Goal: Task Accomplishment & Management: Manage account settings

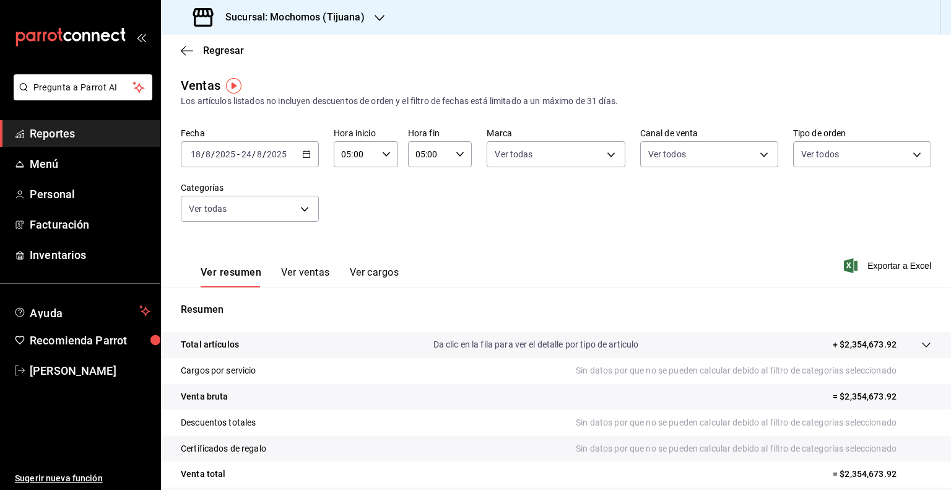
click at [851, 279] on div "Ver resumen Ver ventas Ver cargos Exportar a Excel" at bounding box center [556, 261] width 790 height 51
click at [864, 269] on span "Exportar a Excel" at bounding box center [888, 265] width 85 height 15
click at [864, 269] on div "Exportando a excel..." at bounding box center [881, 265] width 100 height 11
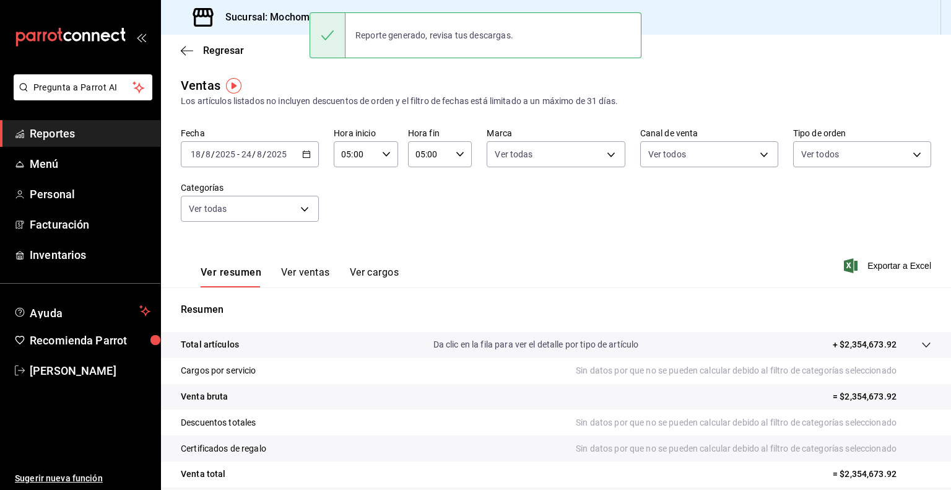
click at [259, 141] on div "[DATE] [DATE] - [DATE] [DATE]" at bounding box center [250, 154] width 138 height 26
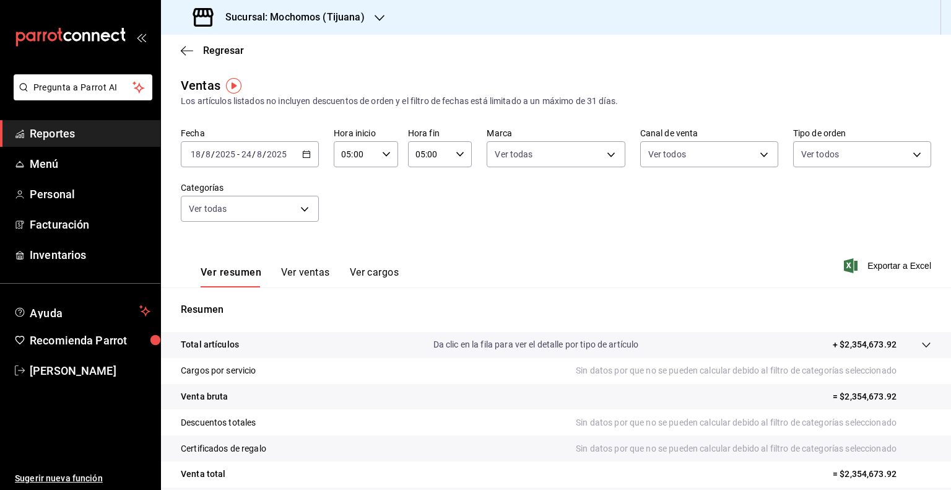
click at [305, 155] on icon "button" at bounding box center [306, 154] width 9 height 9
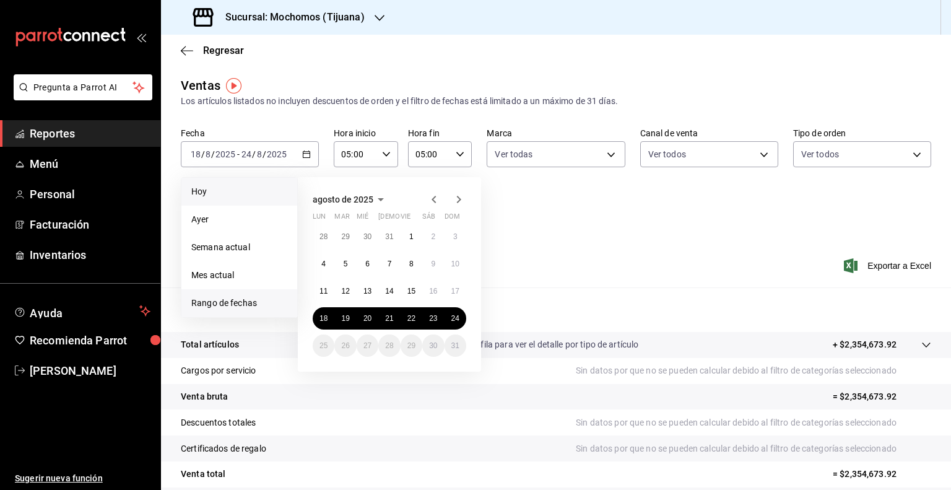
click at [239, 192] on span "Hoy" at bounding box center [239, 191] width 96 height 13
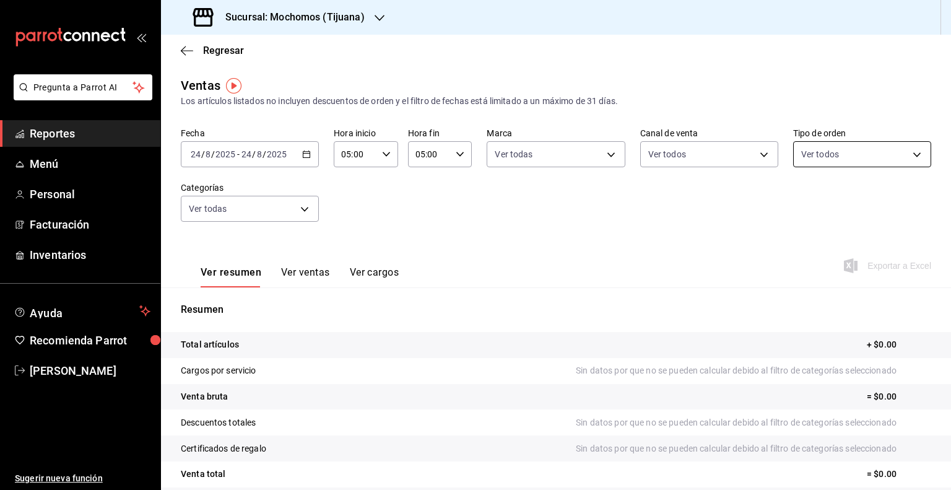
click at [813, 155] on body "Pregunta a Parrot AI Reportes Menú Personal Facturación Inventarios Ayuda Recom…" at bounding box center [475, 245] width 951 height 490
click at [833, 214] on div "Ver todos" at bounding box center [826, 201] width 64 height 27
checkbox input "false"
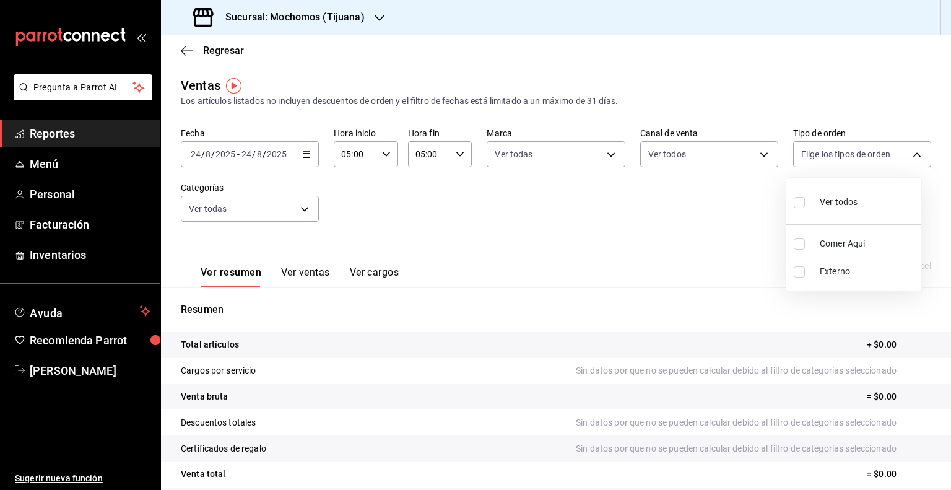
click at [286, 188] on div at bounding box center [475, 245] width 951 height 490
click at [286, 188] on label "Categorías" at bounding box center [250, 187] width 138 height 9
click at [293, 199] on body "Pregunta a Parrot AI Reportes Menú Personal Facturación Inventarios Ayuda Recom…" at bounding box center [475, 245] width 951 height 490
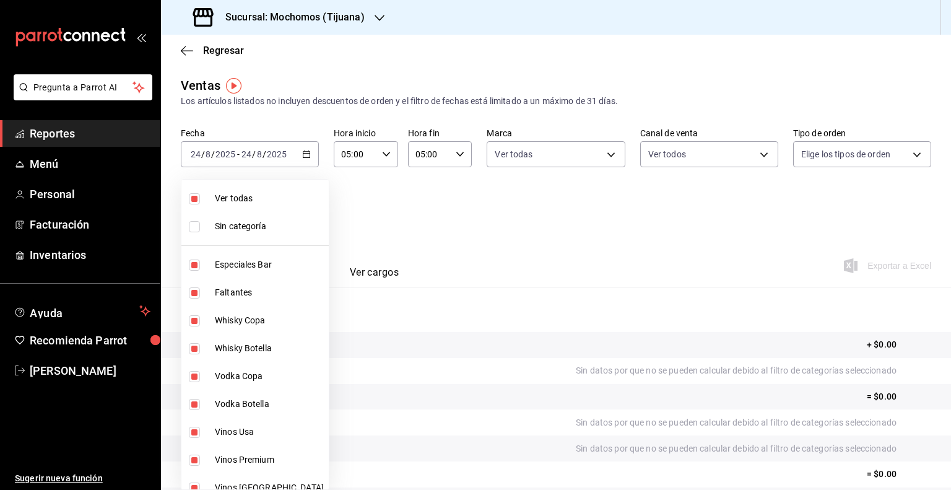
click at [295, 205] on li "Ver todas" at bounding box center [254, 198] width 147 height 28
checkbox input "false"
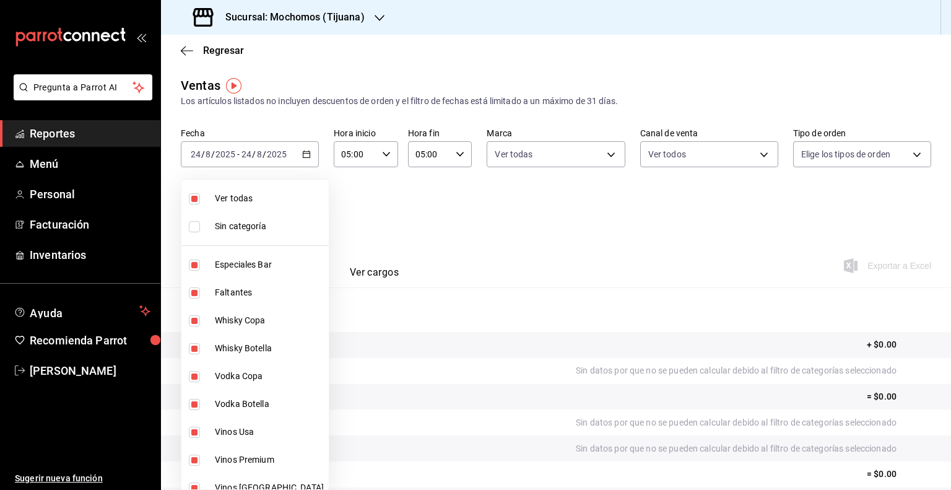
checkbox input "false"
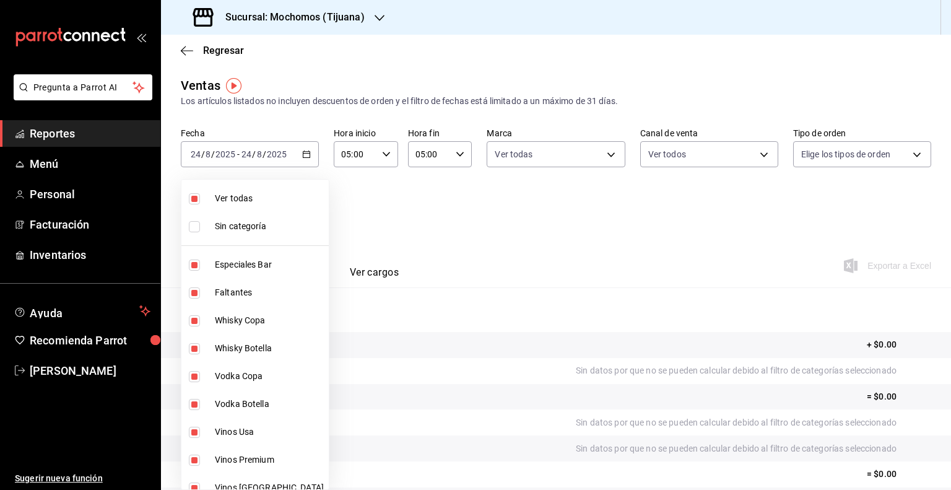
checkbox input "false"
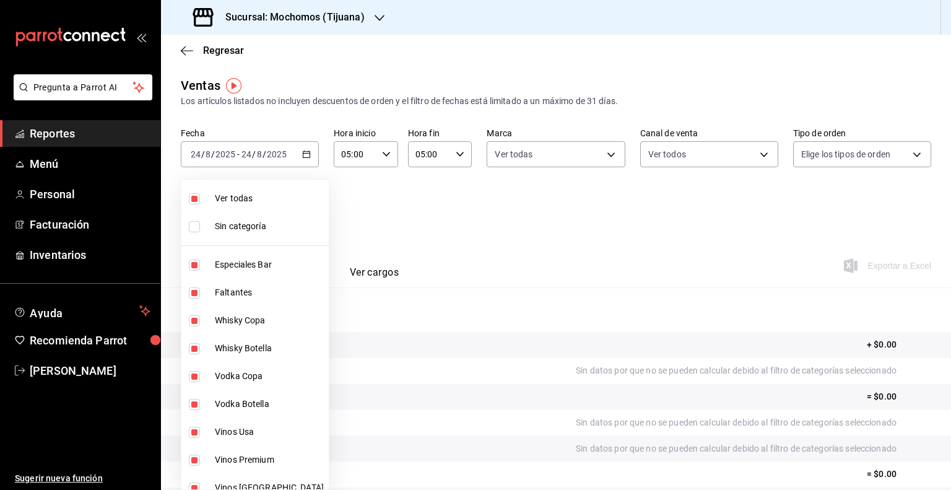
checkbox input "false"
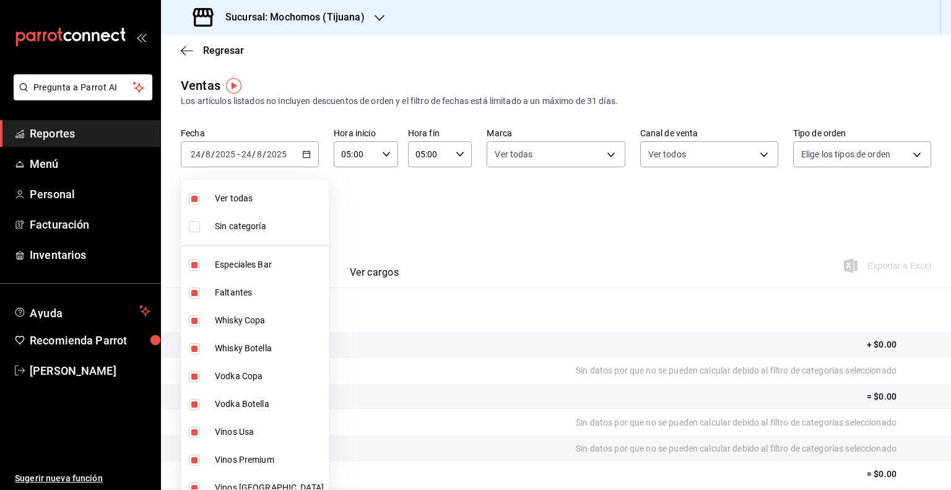
checkbox input "false"
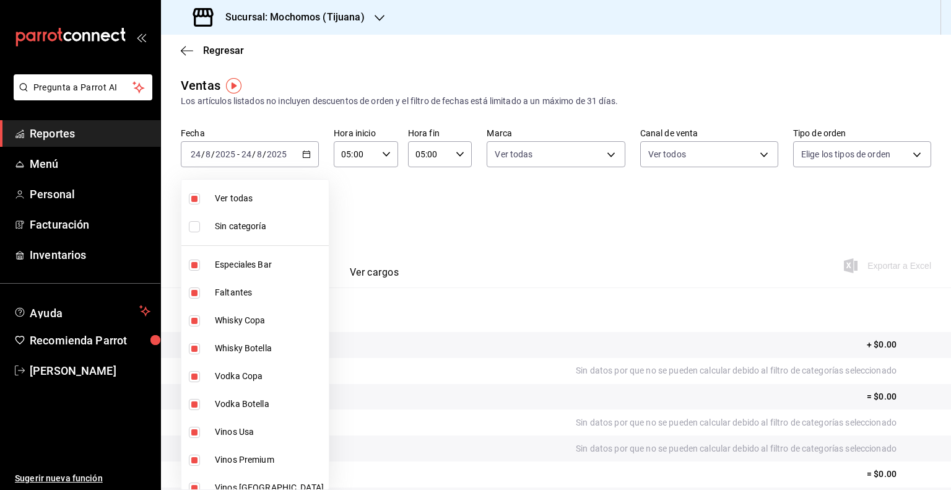
checkbox input "false"
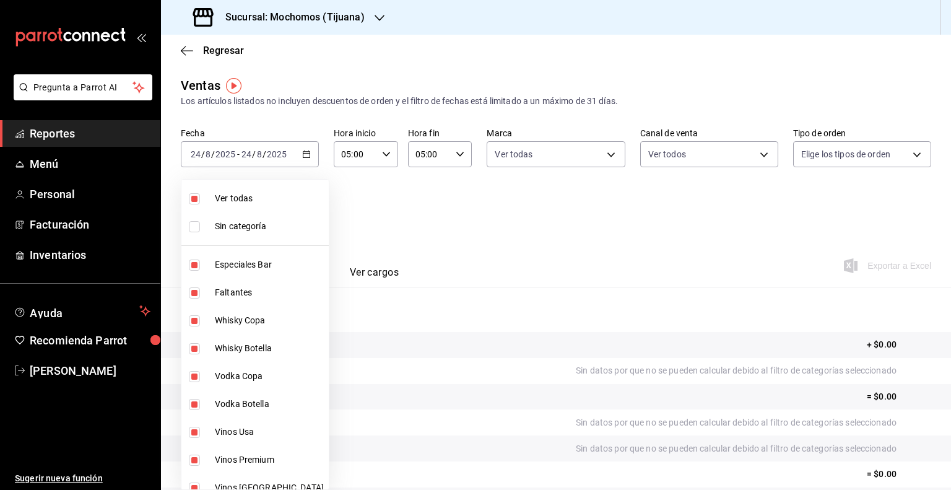
checkbox input "false"
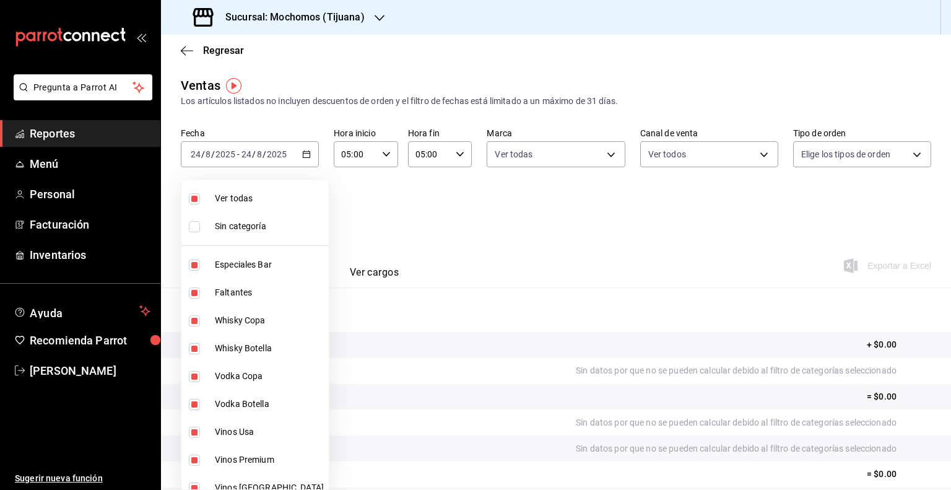
checkbox input "false"
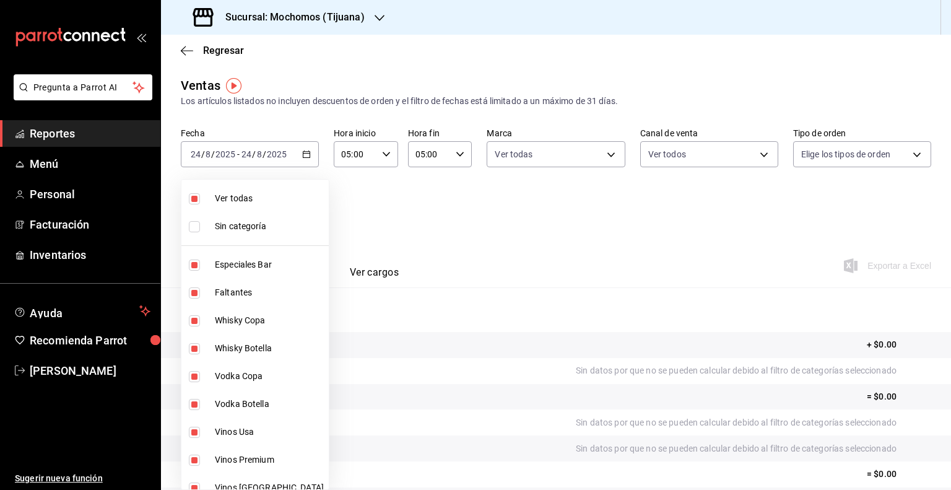
checkbox input "false"
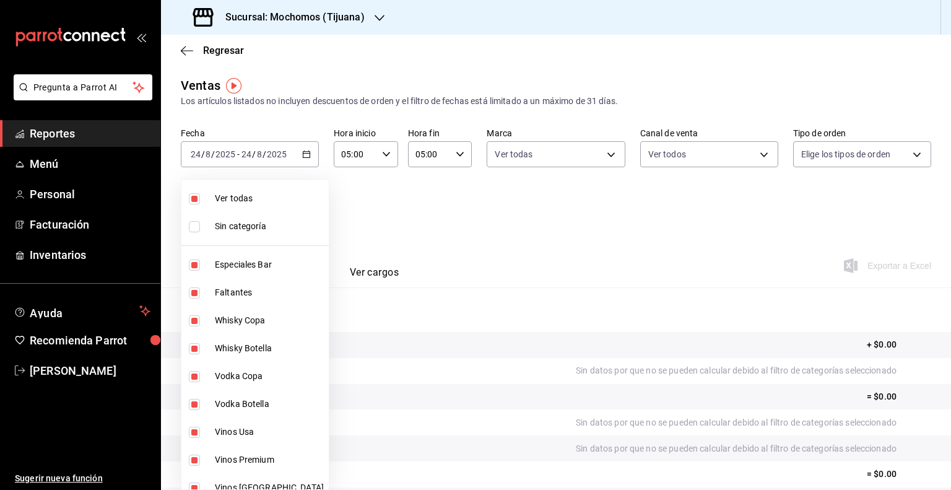
checkbox input "false"
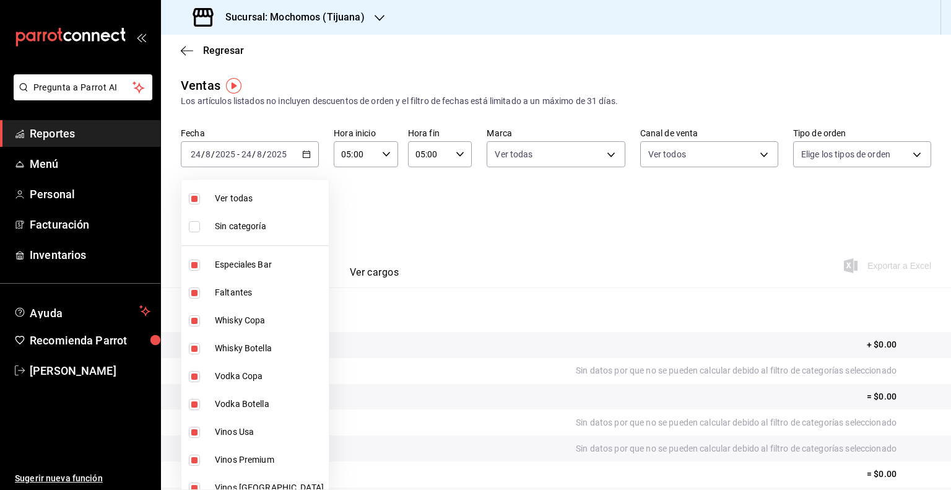
checkbox input "false"
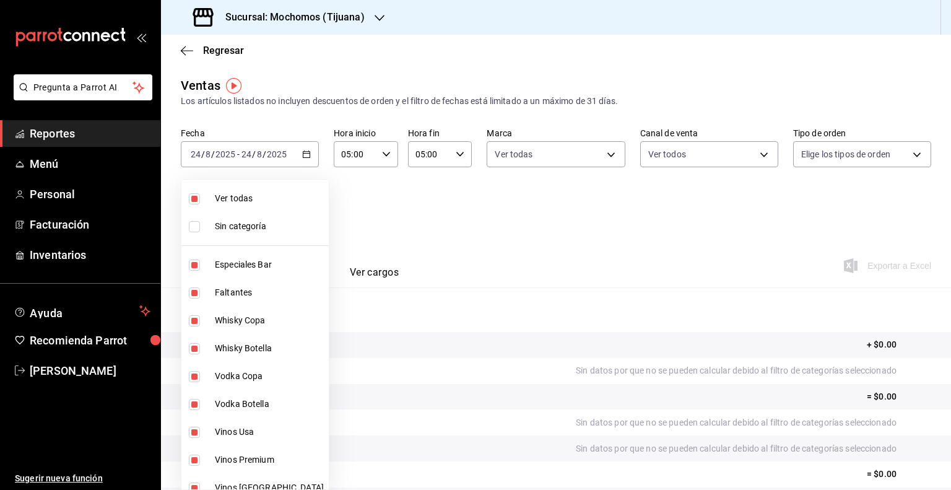
checkbox input "false"
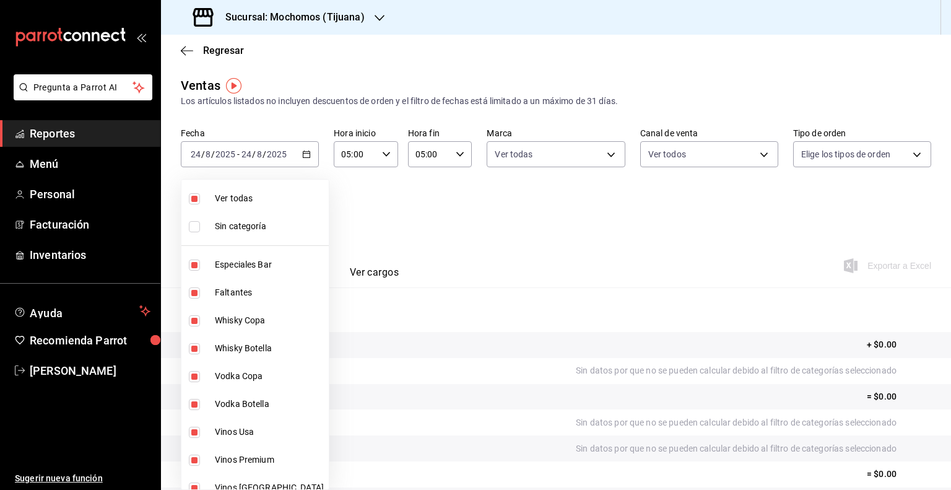
checkbox input "false"
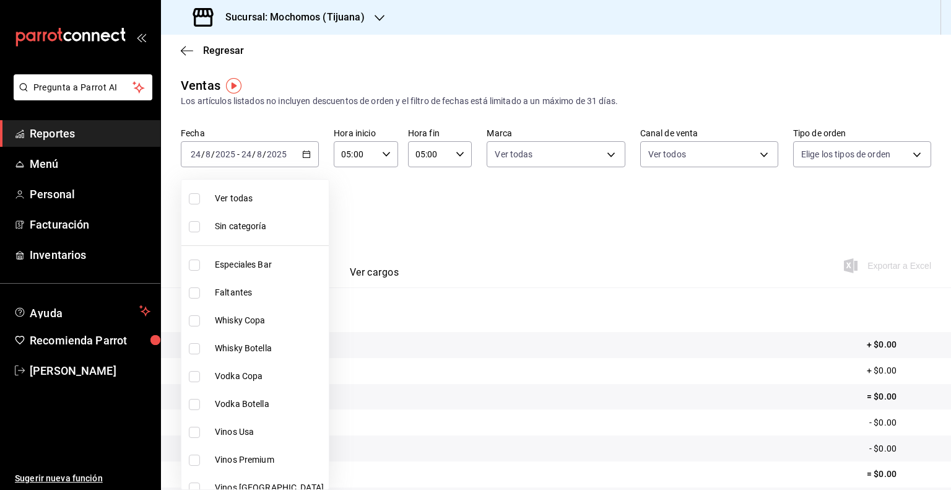
click at [451, 156] on div at bounding box center [475, 245] width 951 height 490
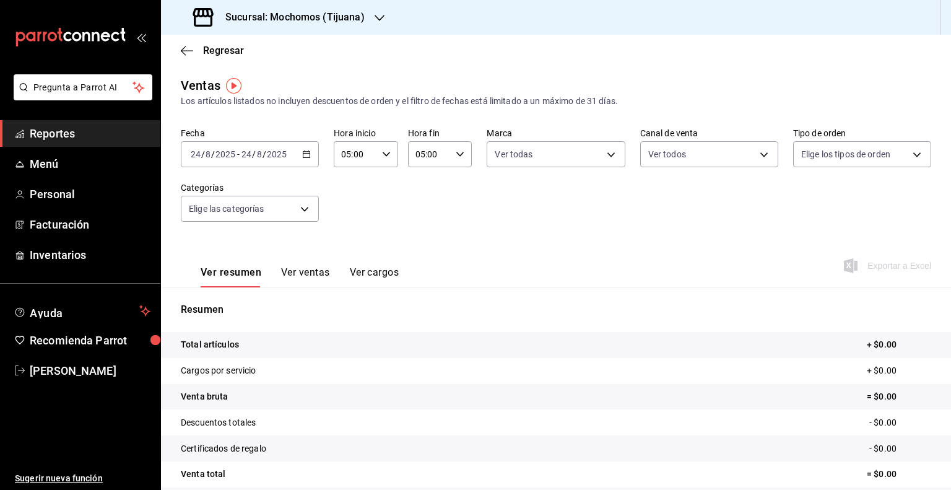
click at [456, 156] on icon "button" at bounding box center [460, 154] width 9 height 9
click at [433, 261] on button "23" at bounding box center [420, 255] width 27 height 25
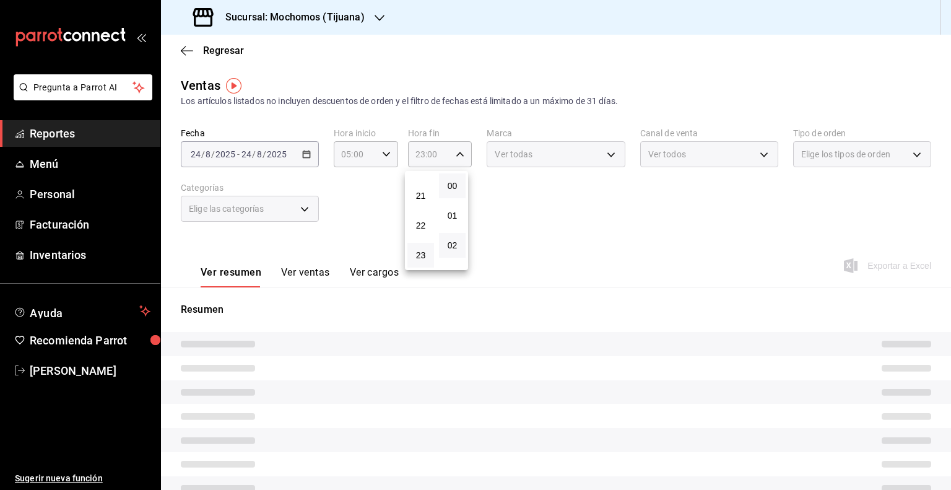
click at [458, 249] on button "02" at bounding box center [452, 245] width 27 height 25
type input "23:02"
click at [574, 246] on div at bounding box center [475, 245] width 951 height 490
click at [300, 271] on button "Ver ventas" at bounding box center [305, 276] width 49 height 21
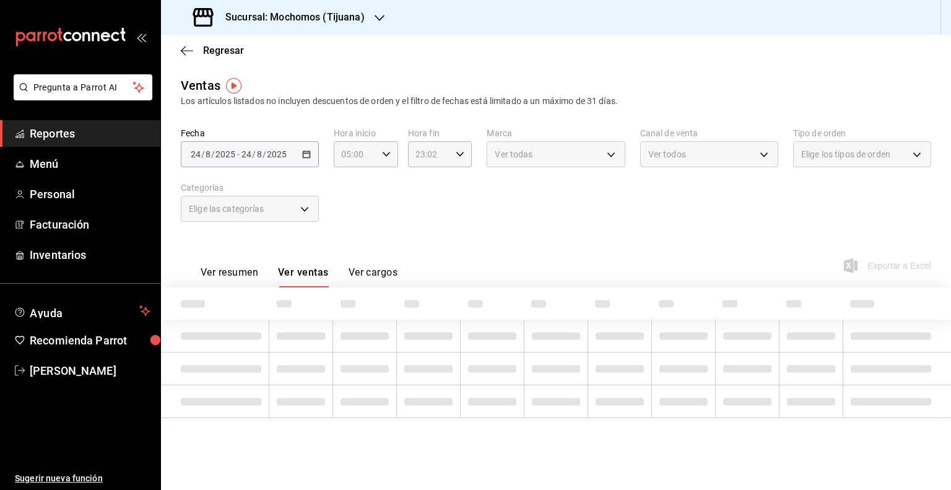
click at [241, 267] on button "Ver resumen" at bounding box center [230, 276] width 58 height 21
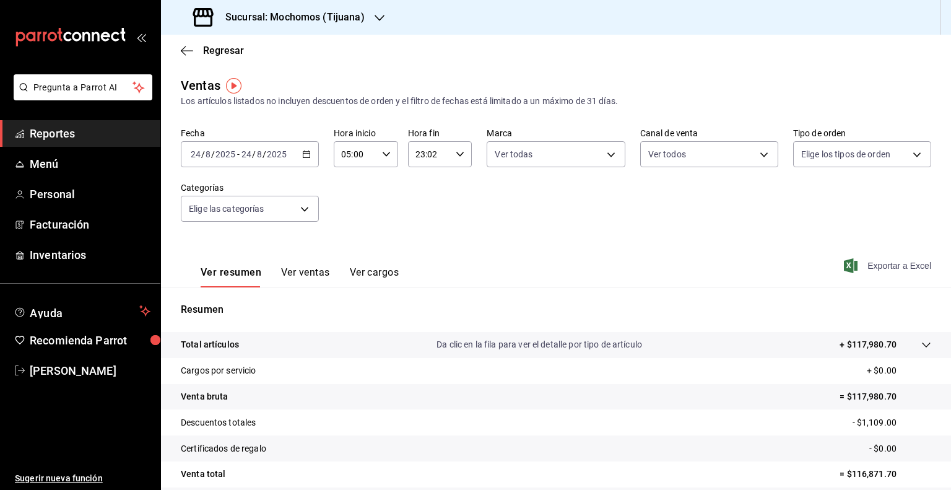
click at [859, 259] on span "Exportar a Excel" at bounding box center [888, 265] width 85 height 15
click at [276, 421] on tr "Descuentos totales - $1,109.00" at bounding box center [556, 422] width 790 height 26
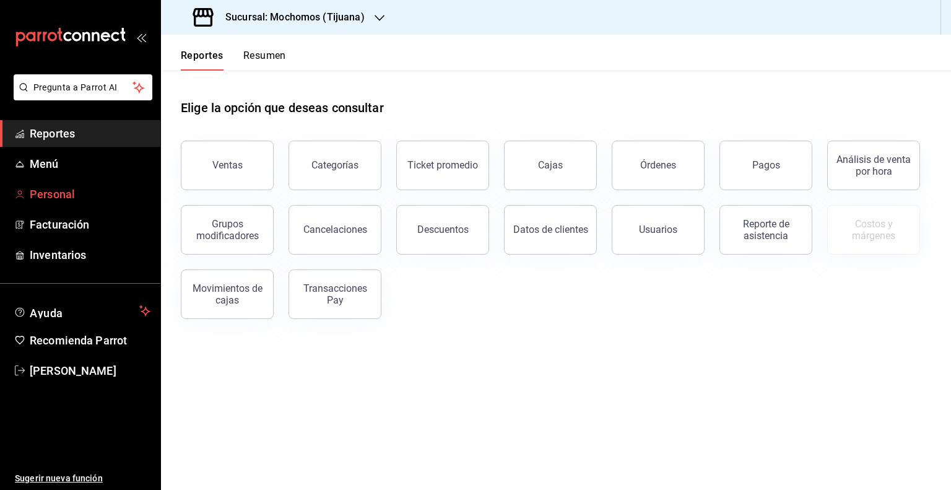
click at [85, 185] on link "Personal" at bounding box center [80, 194] width 160 height 27
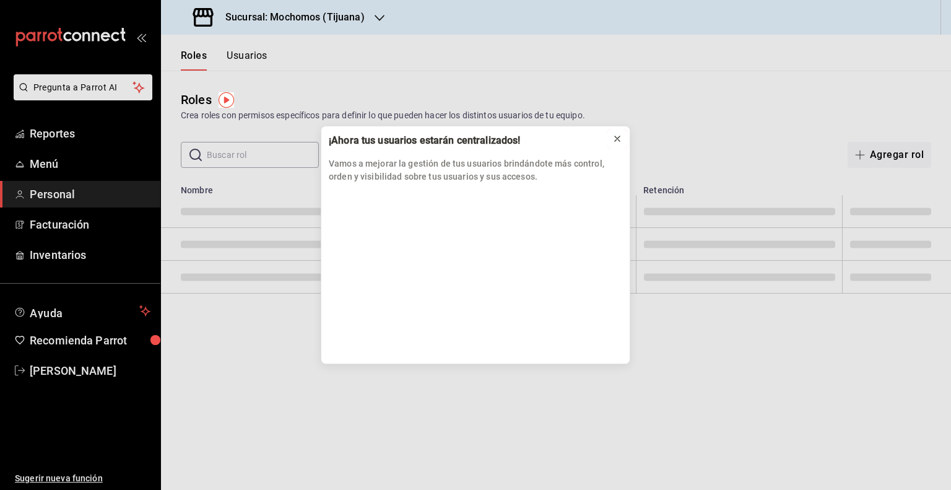
click at [621, 137] on icon at bounding box center [617, 139] width 10 height 10
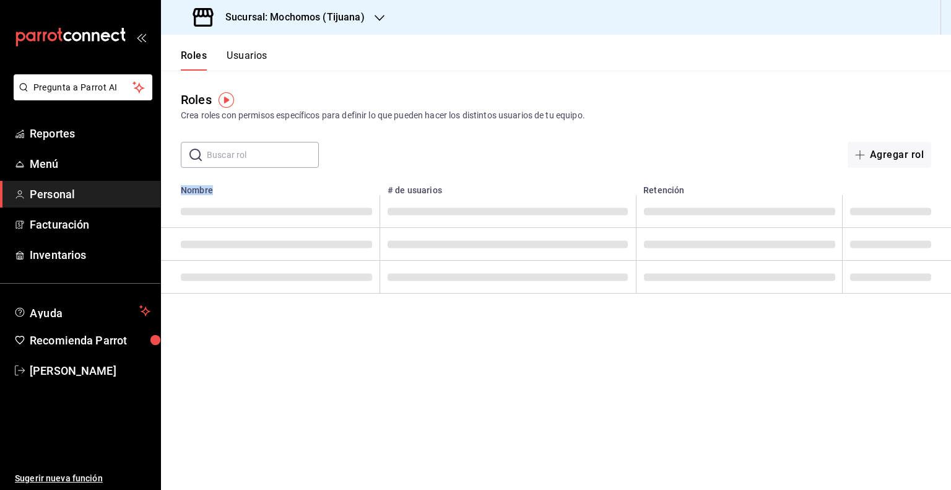
click at [621, 137] on div "Roles Crea roles con permisos específicos para definir lo que pueden hacer los …" at bounding box center [556, 119] width 790 height 97
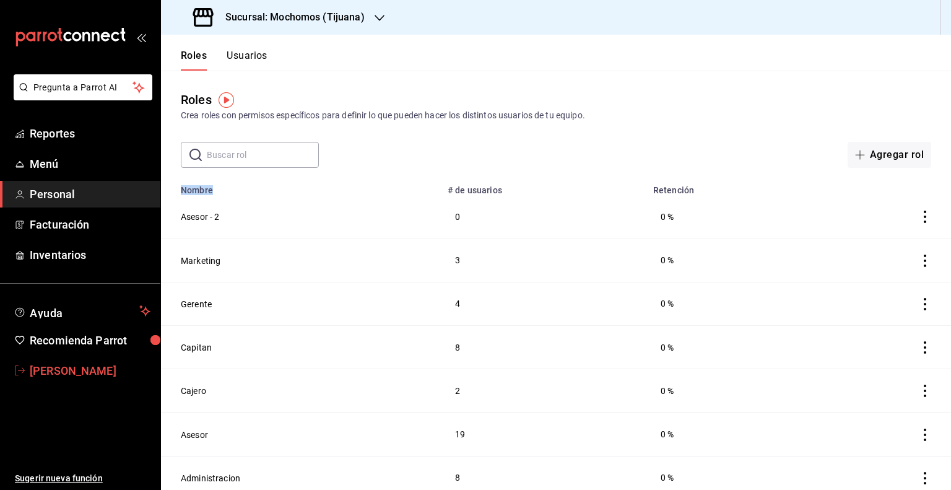
click at [100, 370] on span "[PERSON_NAME]" at bounding box center [90, 370] width 121 height 17
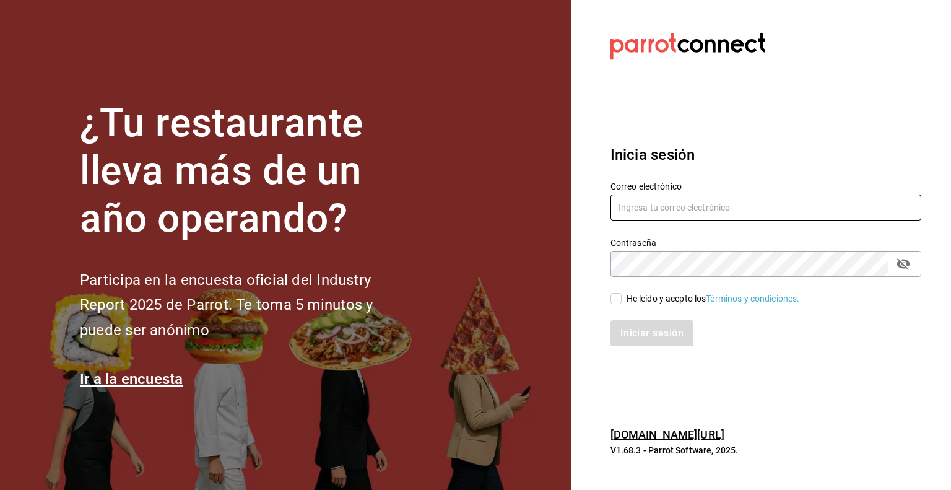
type input "efren.iglesias@grupocosteno.com"
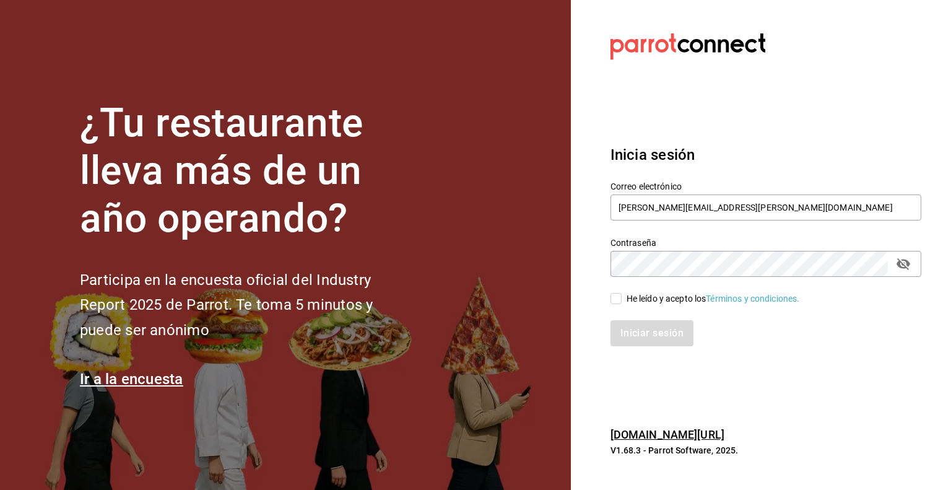
click at [910, 262] on button "passwordField" at bounding box center [903, 263] width 21 height 21
